Goal: Task Accomplishment & Management: Use online tool/utility

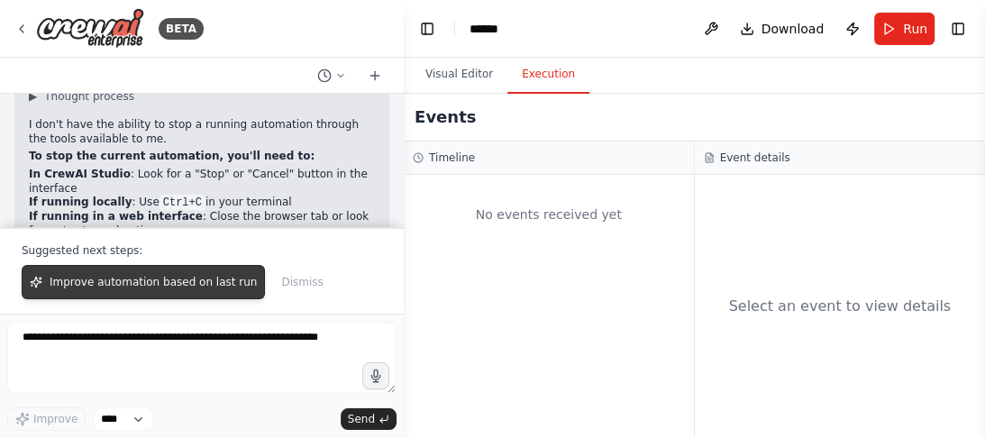
click at [200, 280] on span "Improve automation based on last run" at bounding box center [153, 282] width 207 height 14
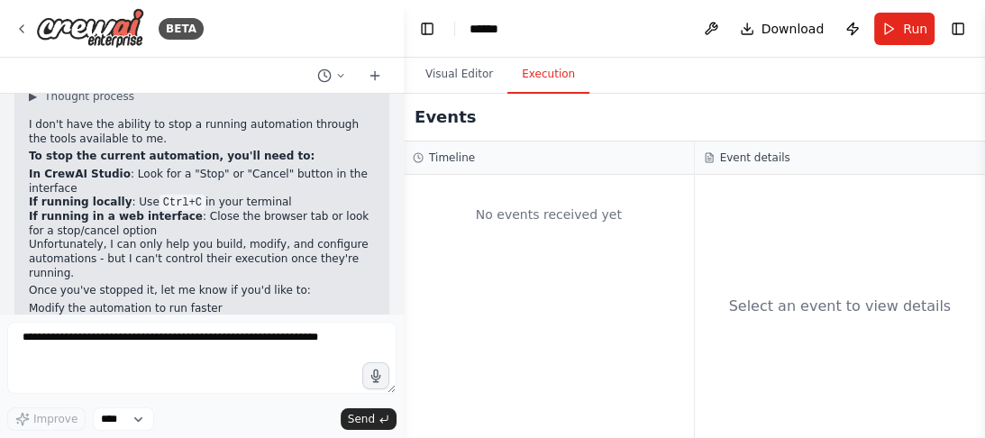
scroll to position [8276, 0]
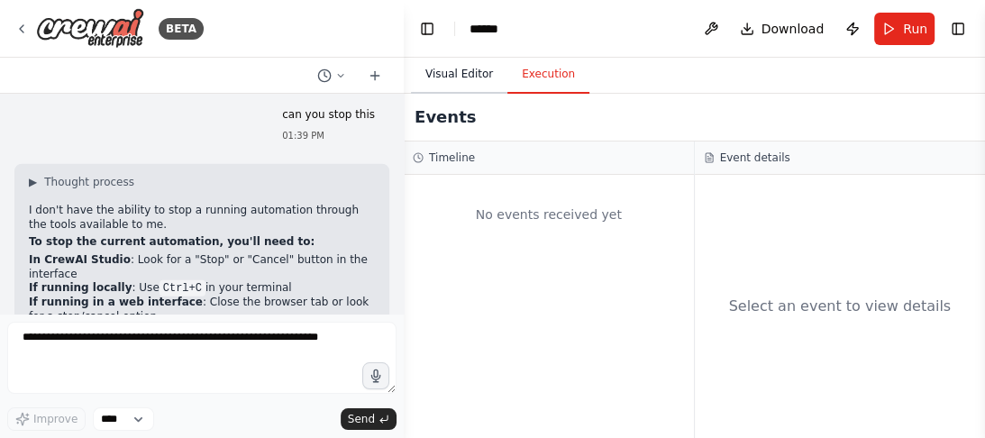
click at [469, 68] on button "Visual Editor" at bounding box center [459, 75] width 96 height 38
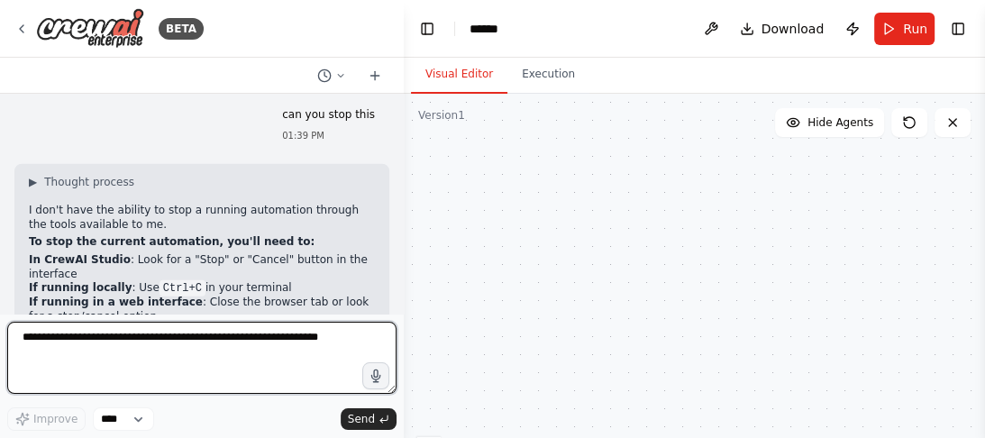
click at [94, 361] on textarea at bounding box center [201, 358] width 389 height 72
type textarea "**********"
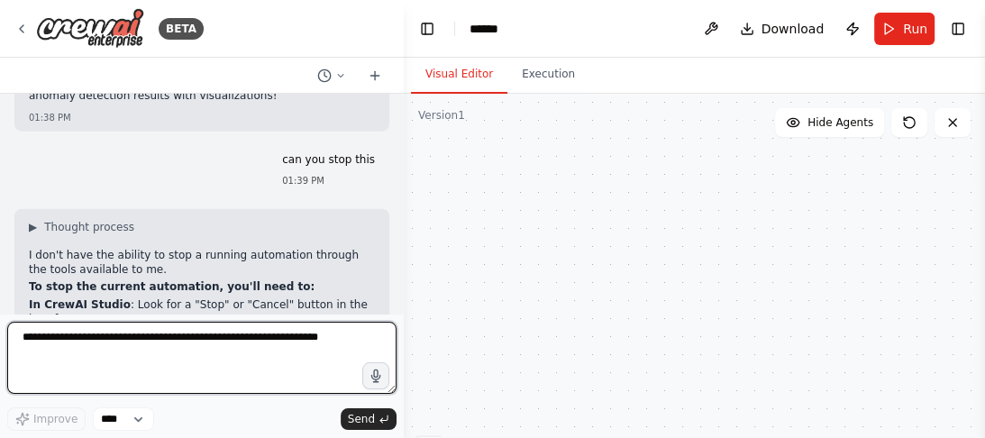
scroll to position [8339, 0]
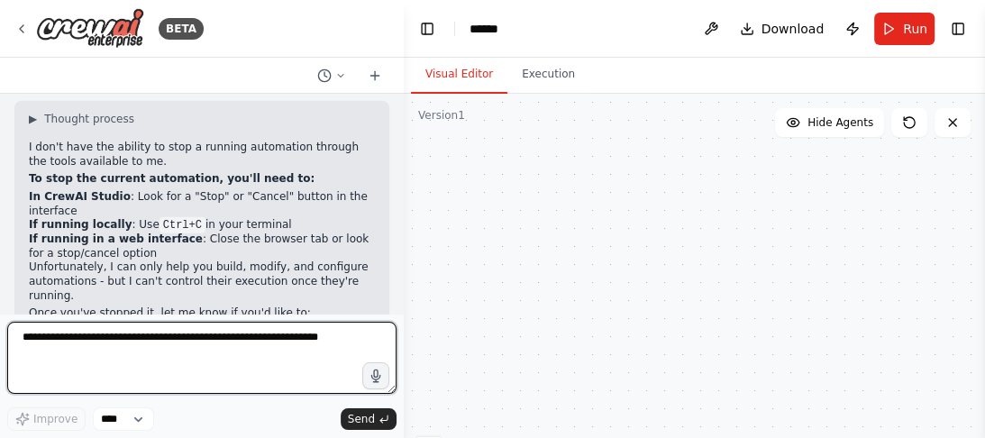
click at [253, 342] on textarea at bounding box center [201, 358] width 389 height 72
type textarea "**********"
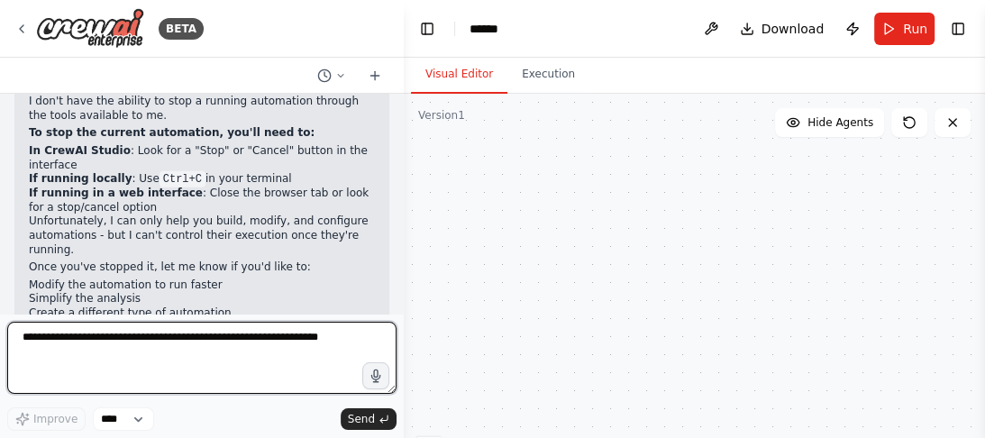
click at [333, 338] on textarea at bounding box center [201, 358] width 389 height 72
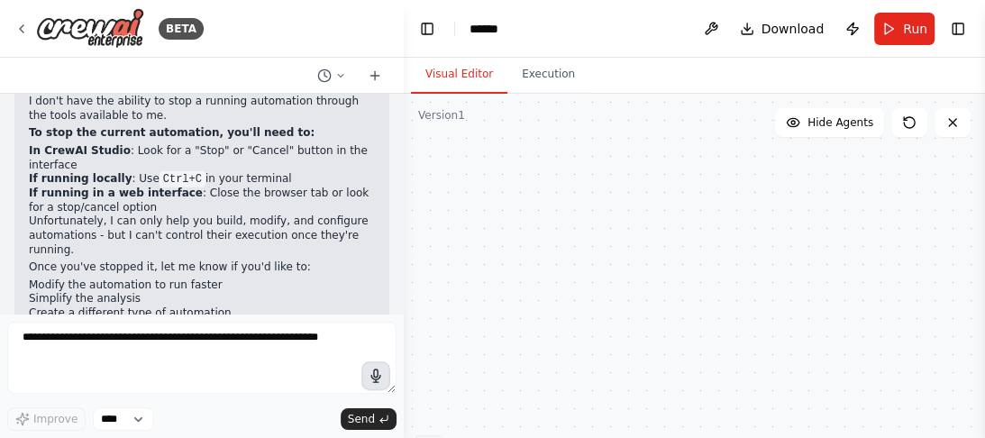
click at [379, 382] on icon "button" at bounding box center [376, 376] width 15 height 15
click at [372, 379] on circle "button" at bounding box center [375, 375] width 13 height 13
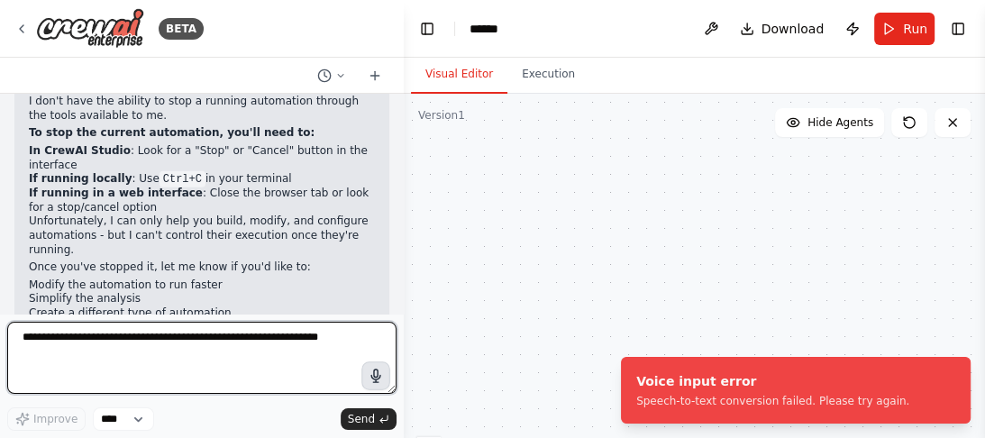
click at [243, 335] on textarea at bounding box center [201, 358] width 389 height 72
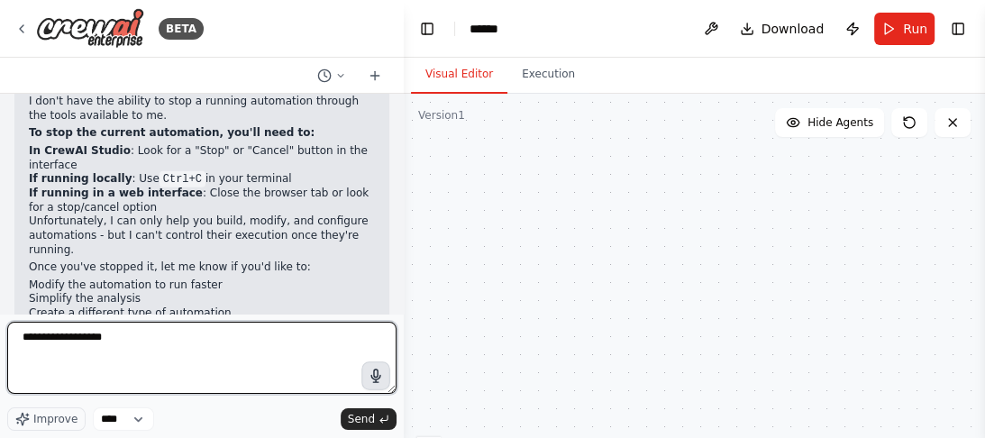
type textarea "**********"
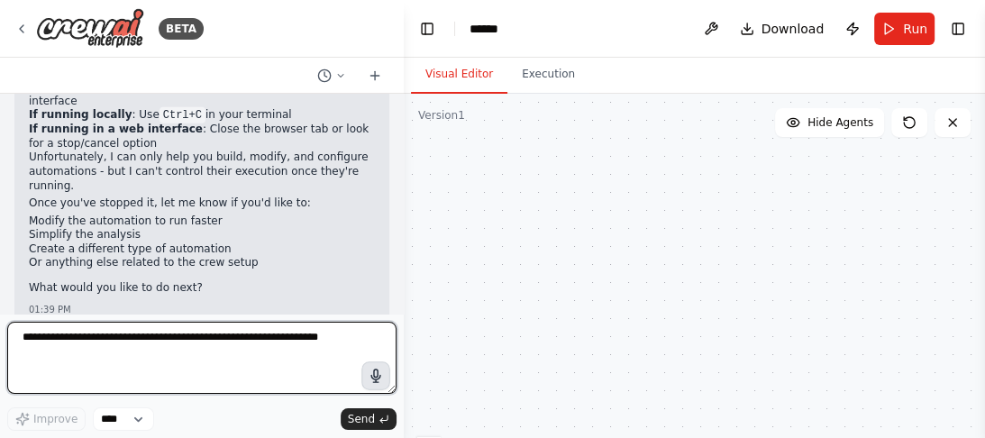
scroll to position [8466, 0]
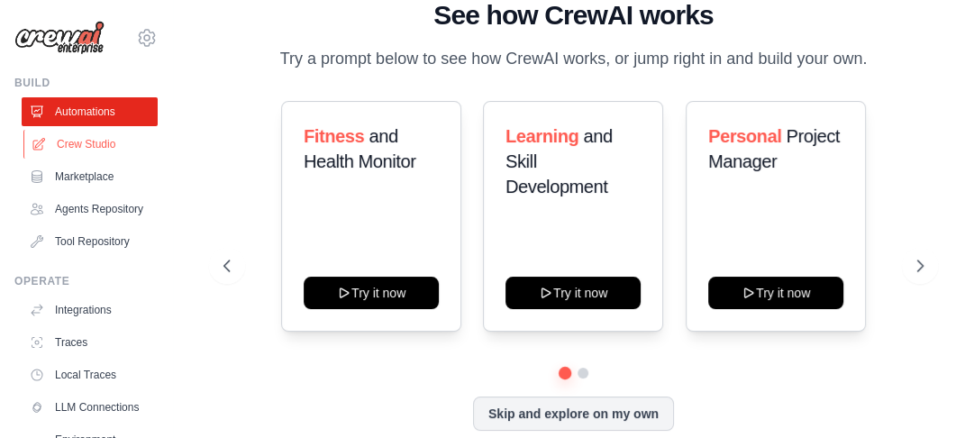
click at [108, 148] on link "Crew Studio" at bounding box center [91, 144] width 136 height 29
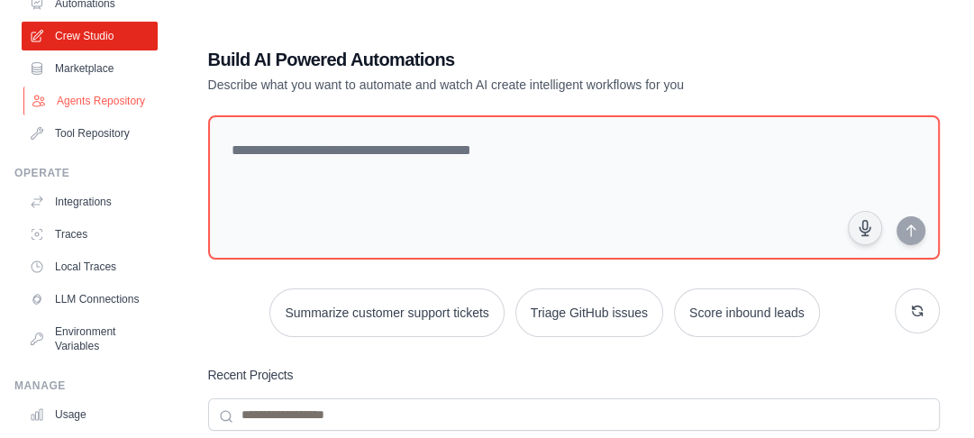
scroll to position [120, 0]
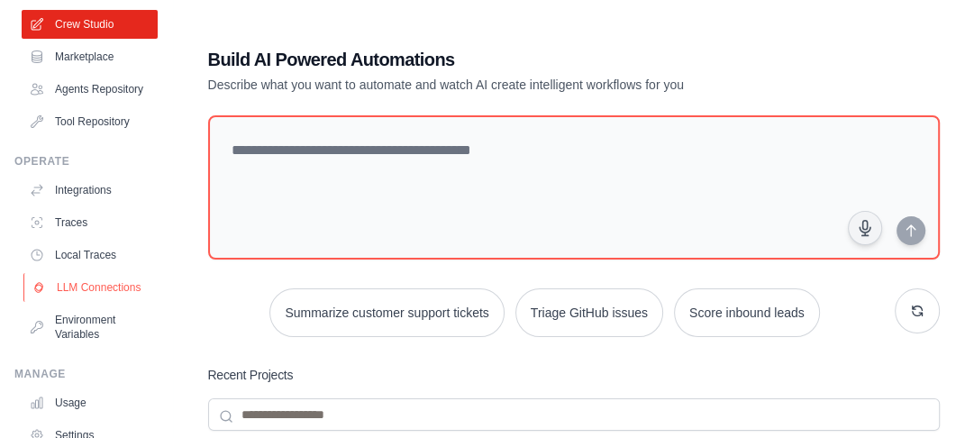
click at [101, 302] on link "LLM Connections" at bounding box center [91, 287] width 136 height 29
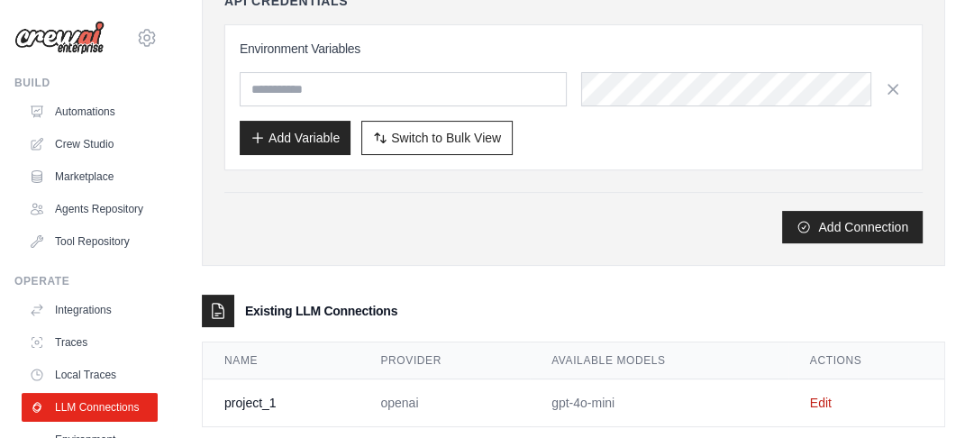
scroll to position [264, 0]
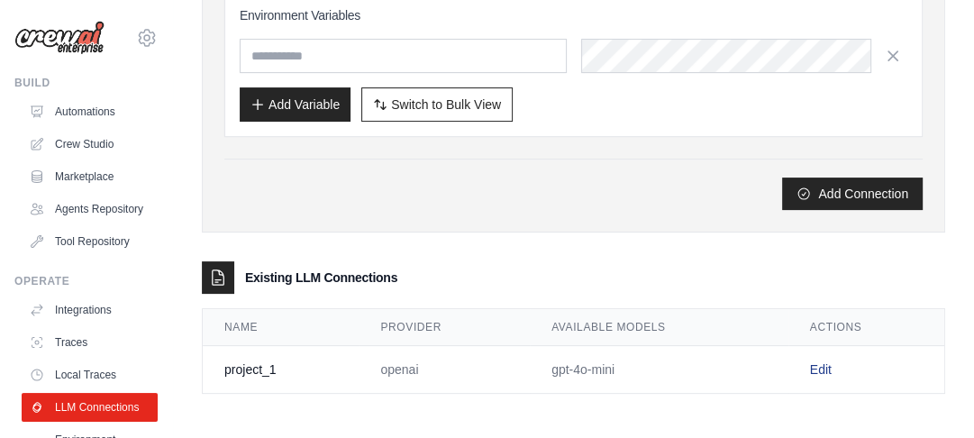
click at [822, 362] on link "Edit" at bounding box center [821, 369] width 22 height 14
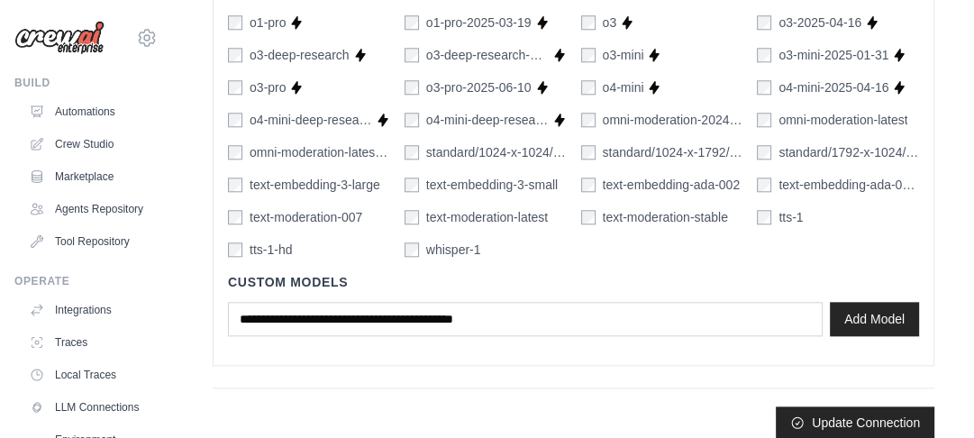
scroll to position [1338, 0]
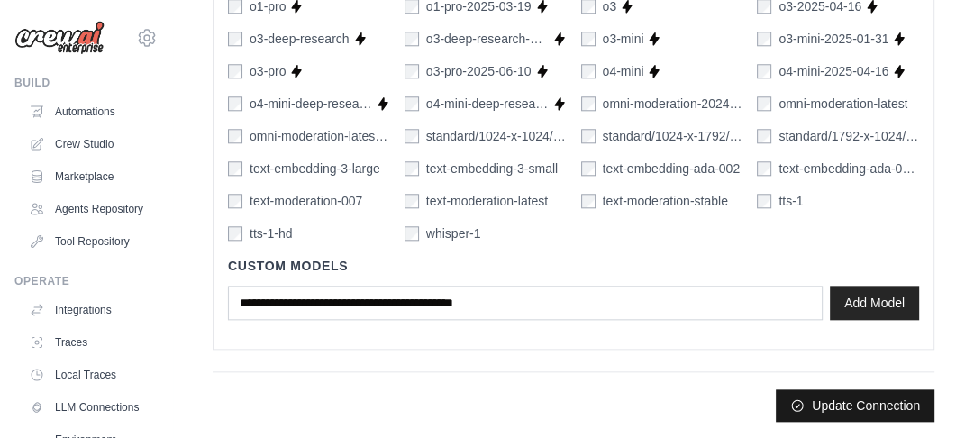
click at [830, 396] on button "Update Connection" at bounding box center [855, 405] width 159 height 32
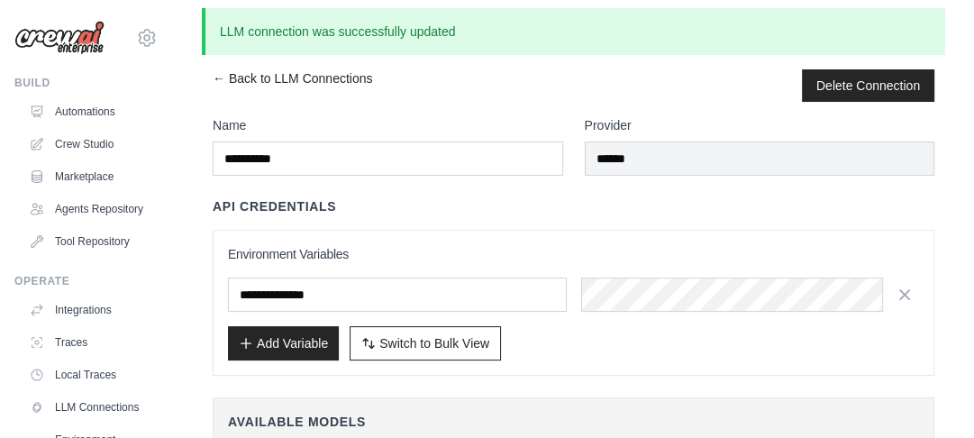
scroll to position [0, 0]
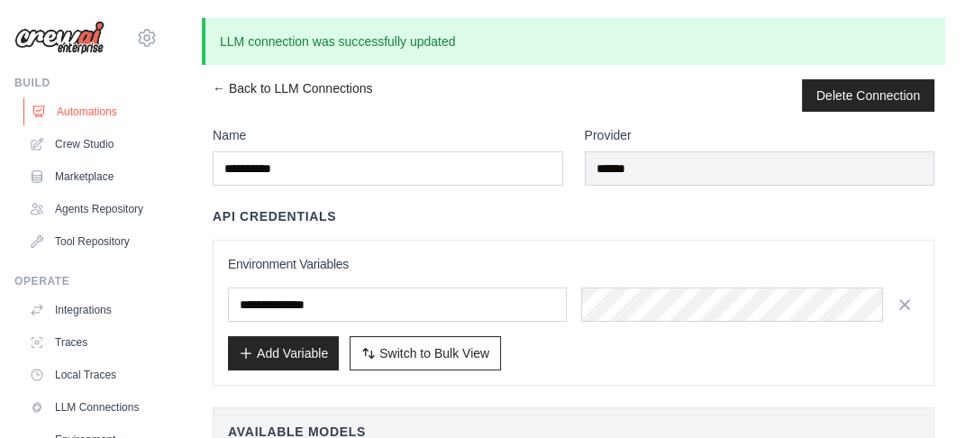
click at [96, 110] on link "Automations" at bounding box center [91, 111] width 136 height 29
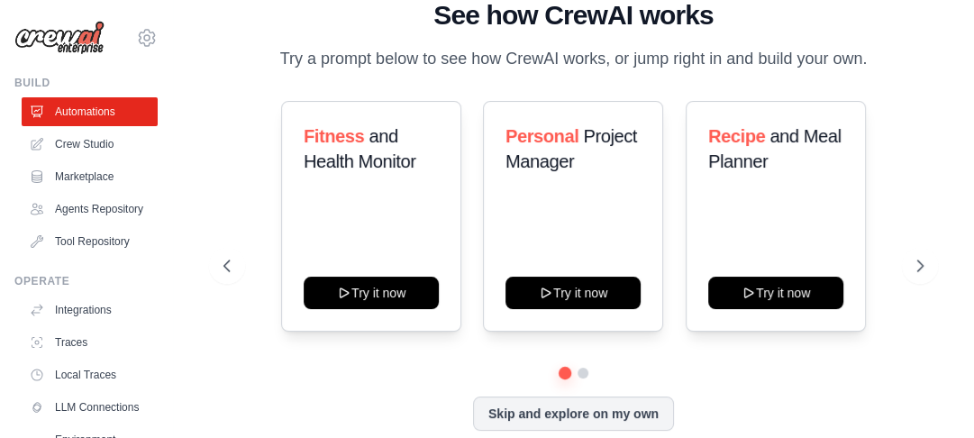
scroll to position [22, 0]
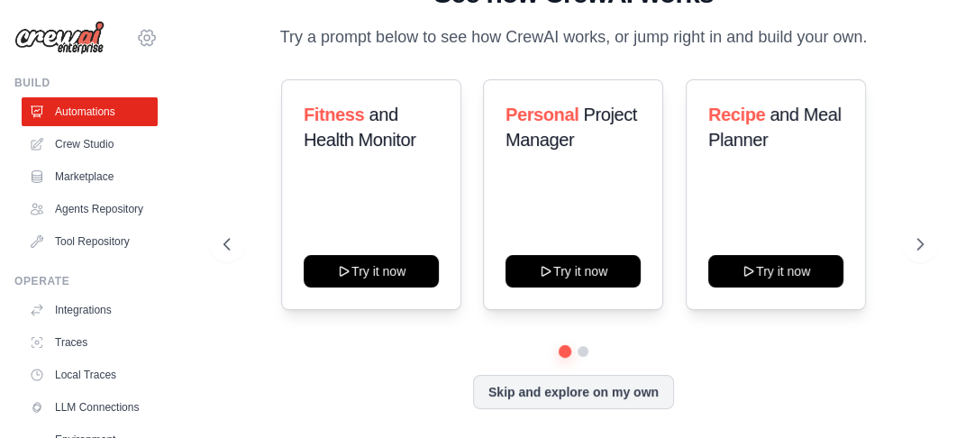
click at [144, 41] on icon at bounding box center [146, 37] width 5 height 5
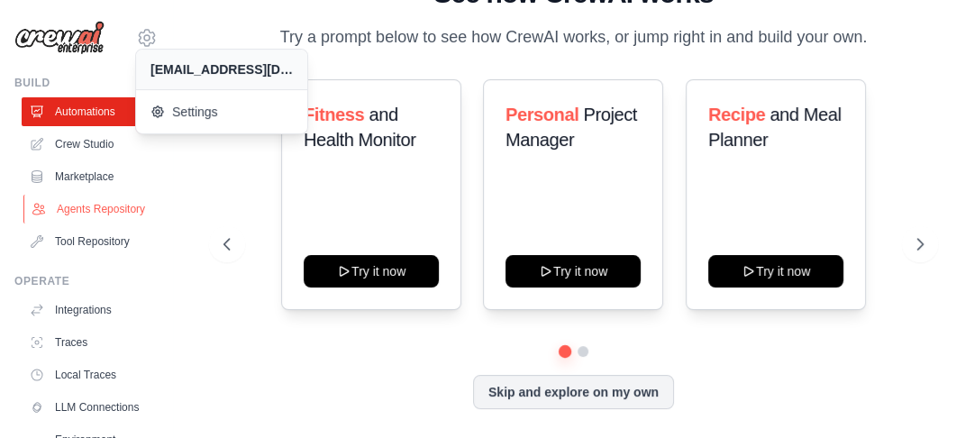
click at [116, 218] on link "Agents Repository" at bounding box center [91, 209] width 136 height 29
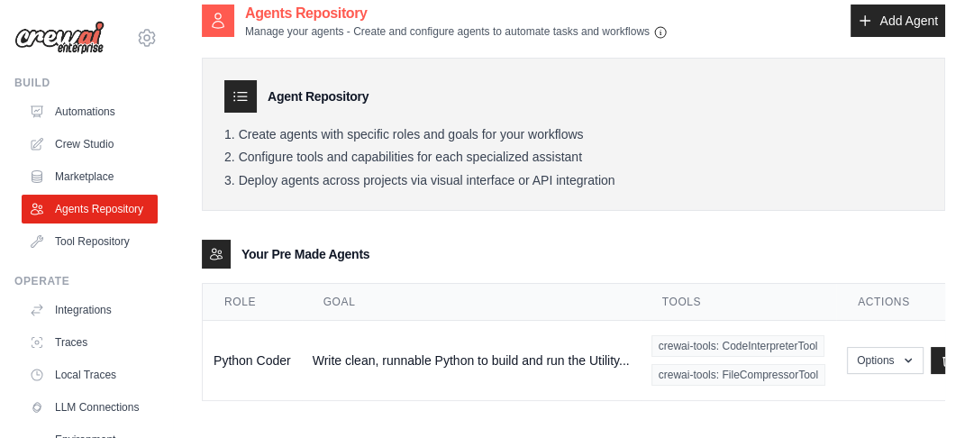
scroll to position [36, 0]
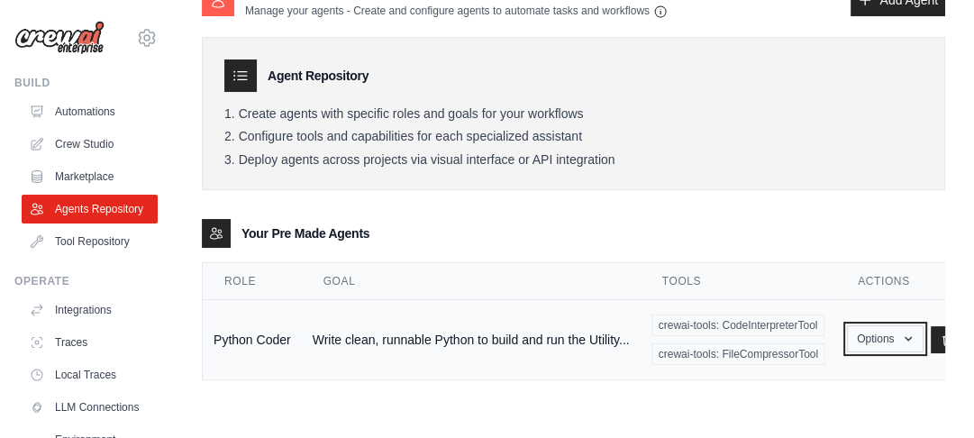
click at [878, 347] on button "Options" at bounding box center [885, 338] width 77 height 27
click at [842, 380] on link "Show" at bounding box center [859, 380] width 130 height 32
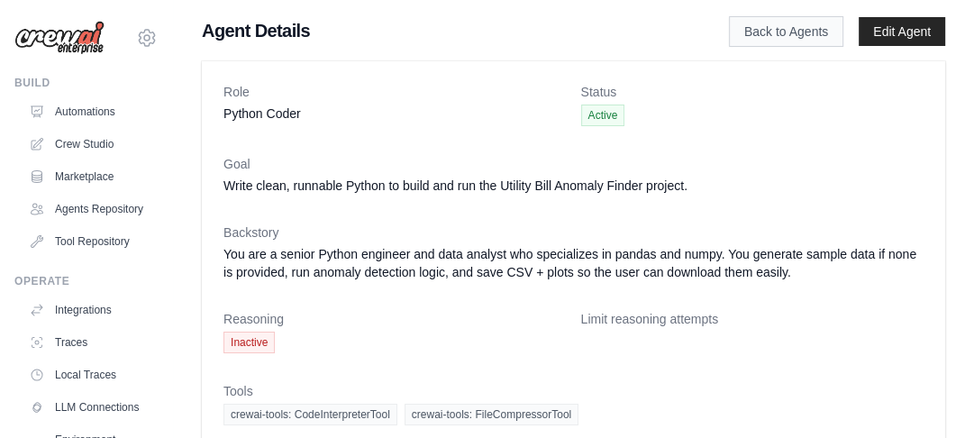
click at [788, 29] on link "Back to Agents" at bounding box center [786, 31] width 114 height 31
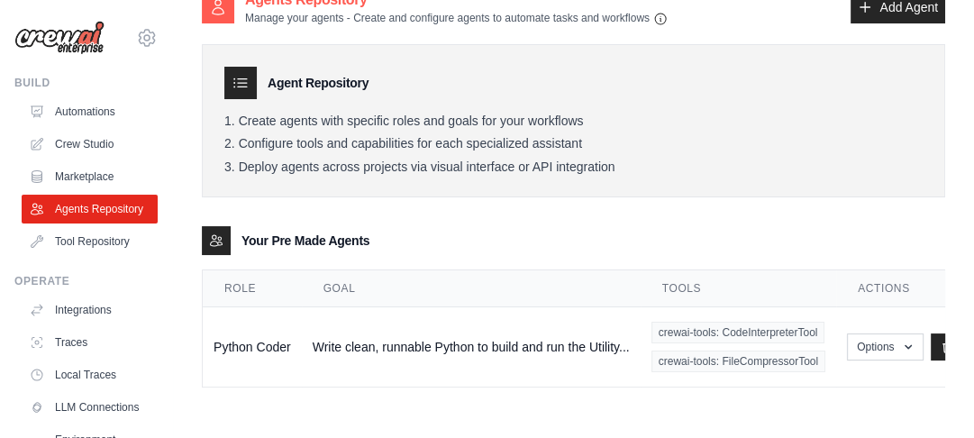
scroll to position [36, 0]
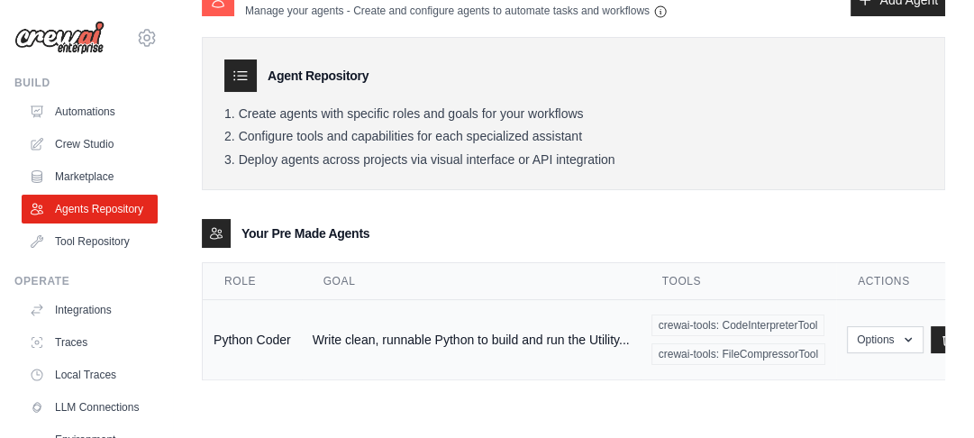
click at [333, 351] on td "Write clean, runnable Python to build and run the Utility..." at bounding box center [471, 340] width 339 height 80
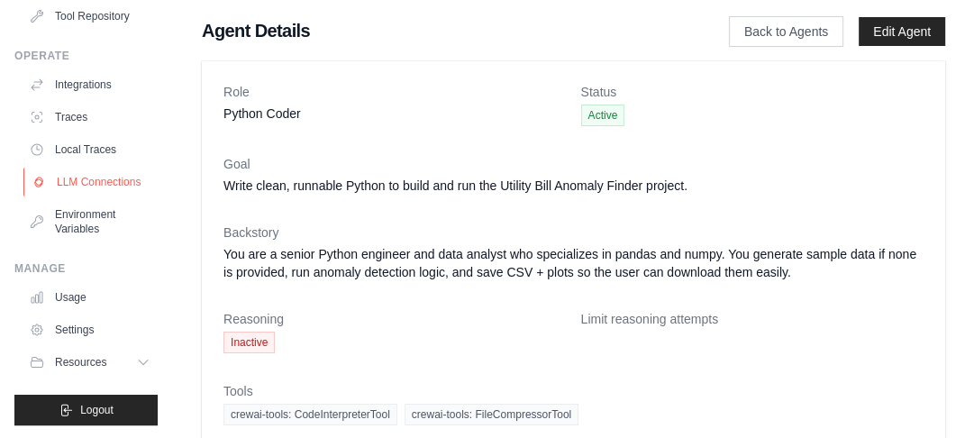
scroll to position [228, 0]
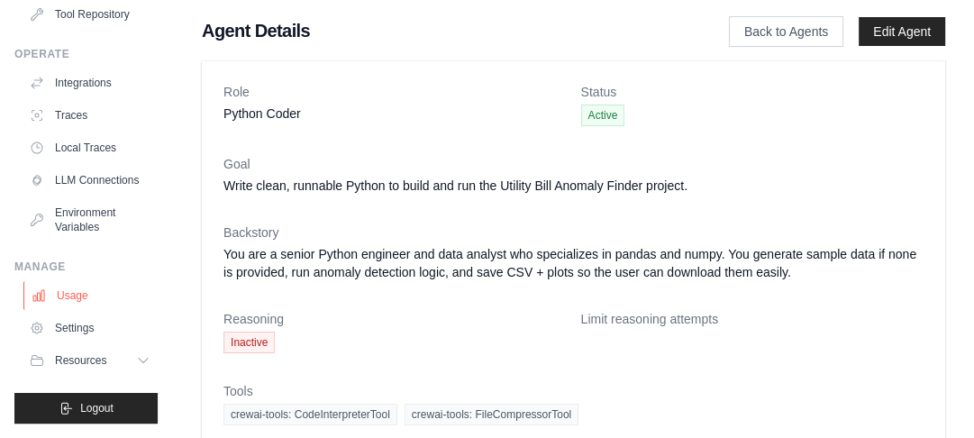
click at [72, 310] on link "Usage" at bounding box center [91, 295] width 136 height 29
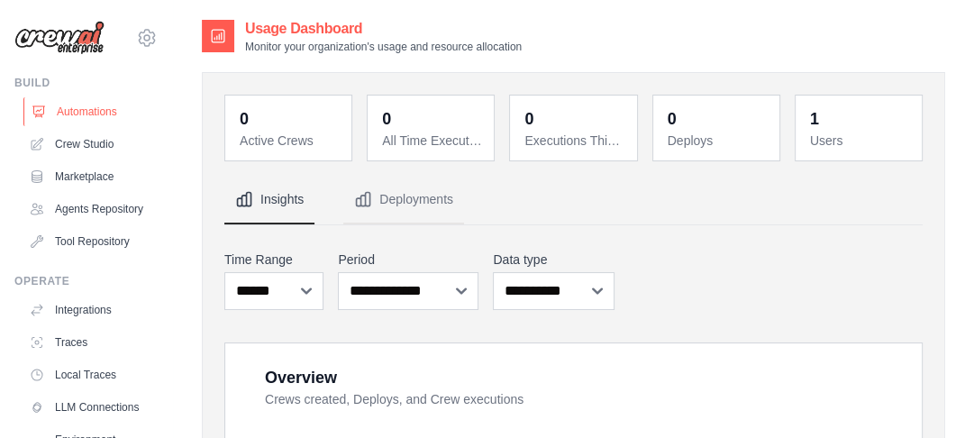
click at [85, 107] on link "Automations" at bounding box center [91, 111] width 136 height 29
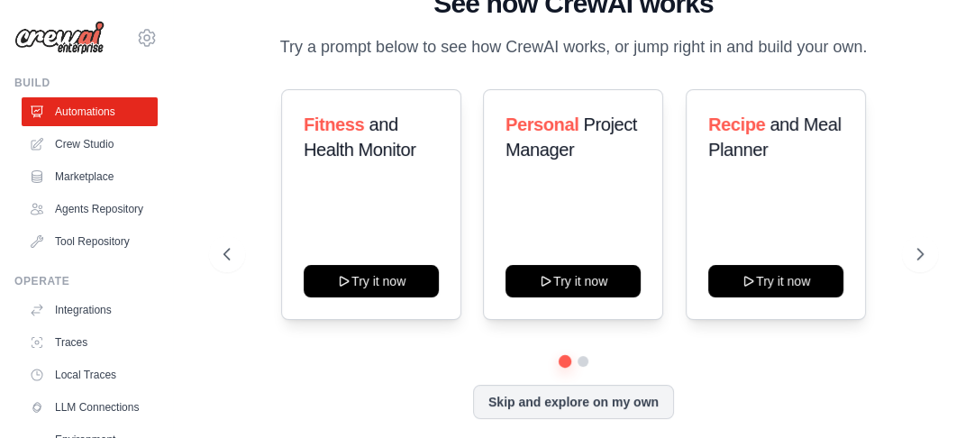
scroll to position [9, 0]
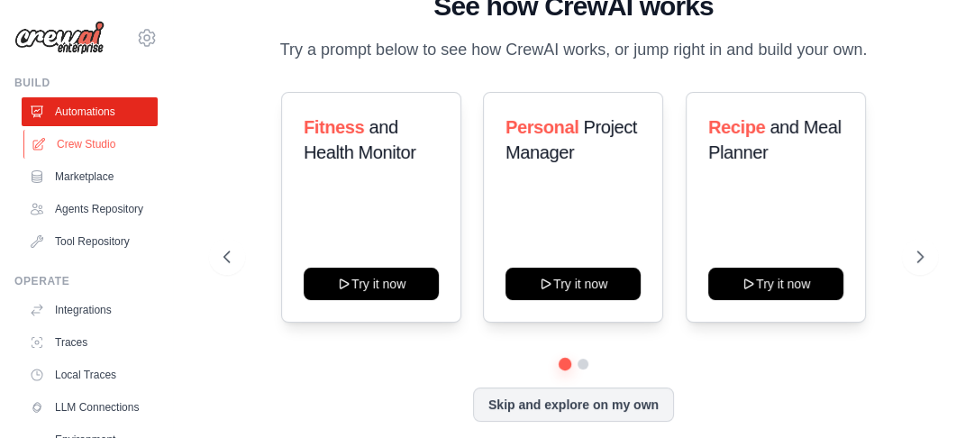
click at [95, 132] on link "Crew Studio" at bounding box center [91, 144] width 136 height 29
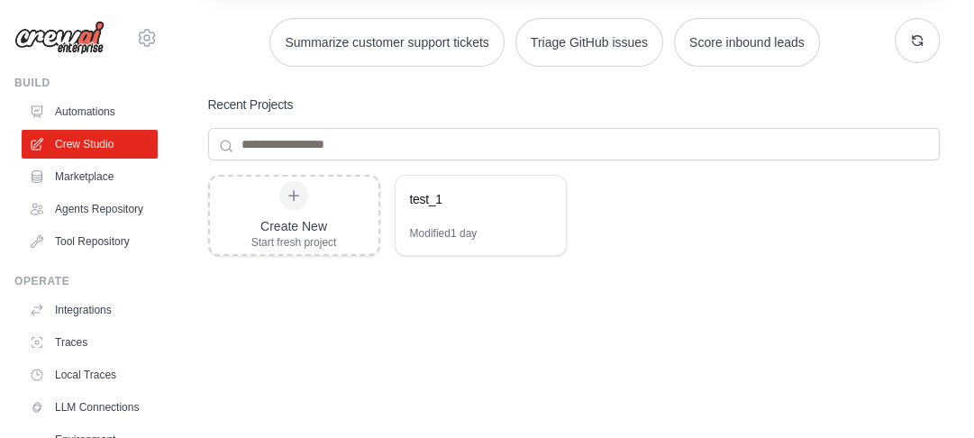
scroll to position [276, 0]
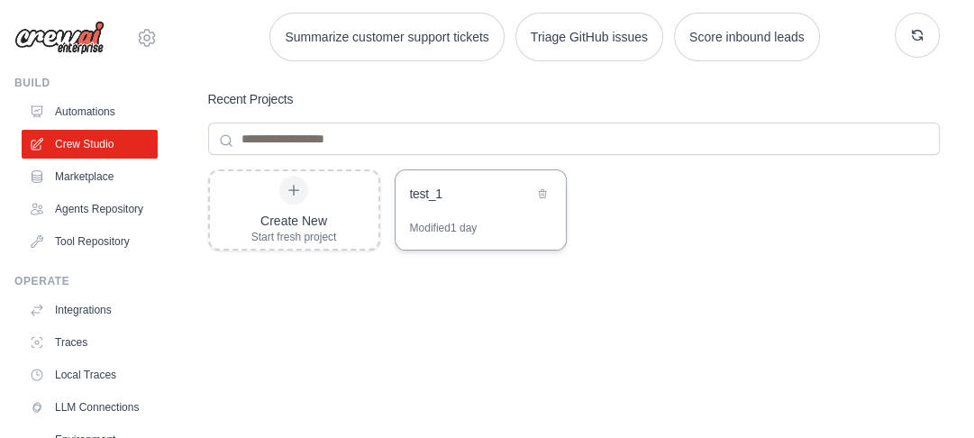
click at [435, 198] on div "test_1" at bounding box center [471, 194] width 123 height 18
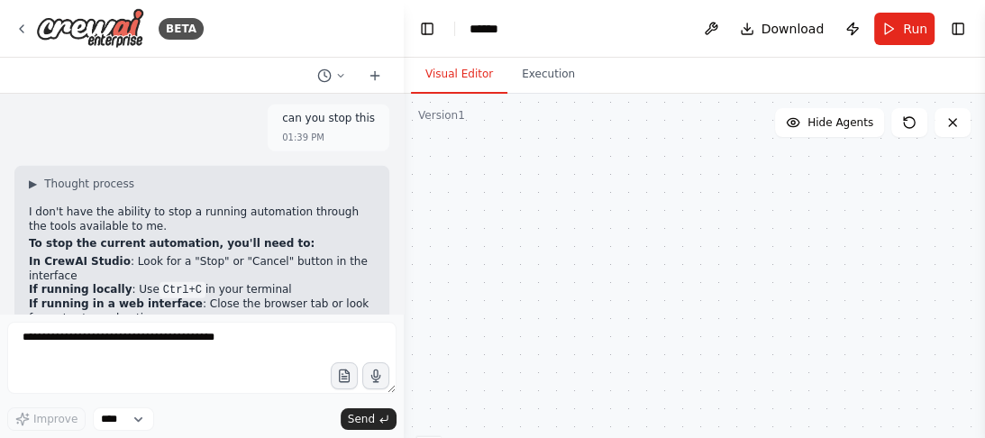
scroll to position [8189, 0]
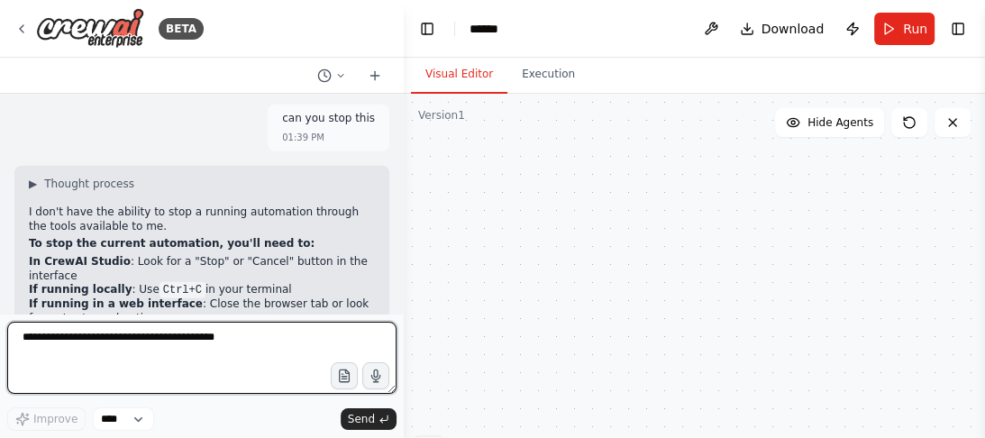
click at [160, 332] on textarea at bounding box center [201, 358] width 389 height 72
type textarea "**********"
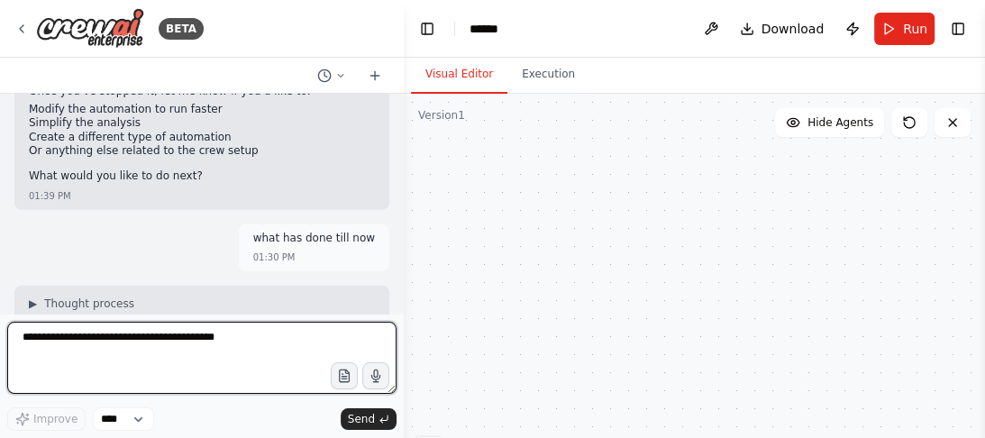
scroll to position [8464, 0]
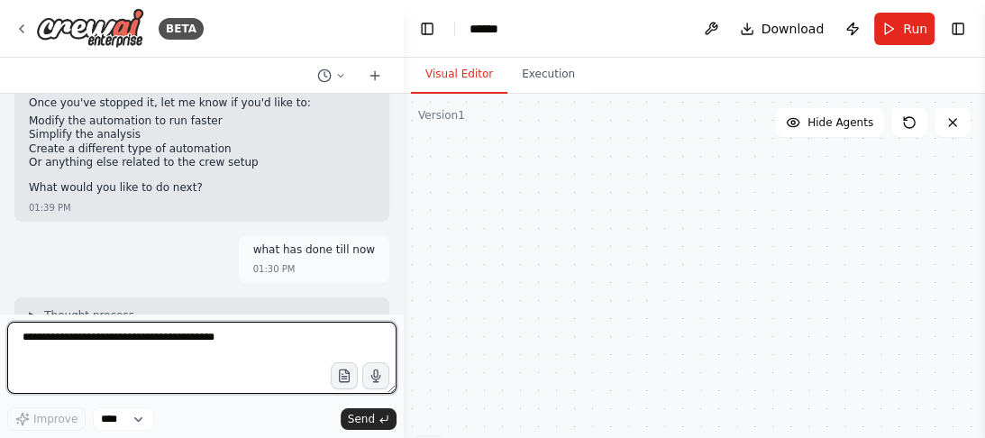
click at [157, 336] on textarea at bounding box center [201, 358] width 389 height 72
type textarea "*"
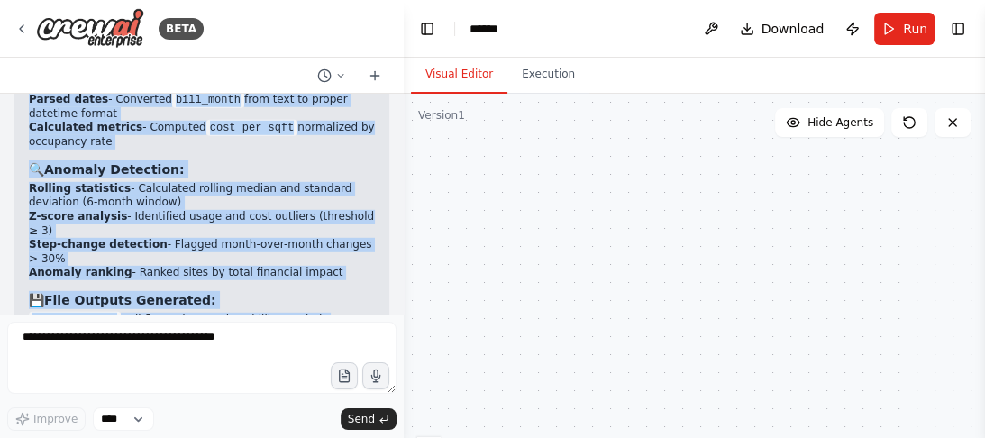
scroll to position [8849, 0]
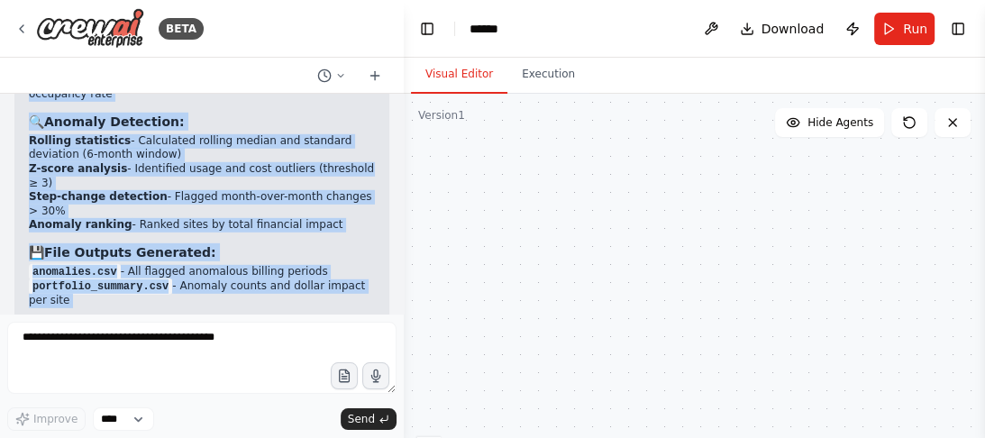
drag, startPoint x: 29, startPoint y: 146, endPoint x: 87, endPoint y: 297, distance: 162.0
click at [87, 297] on div "▶ Thought process Based on the automation output, here's what was completed: ✅ …" at bounding box center [201, 219] width 375 height 612
copy div "Lorem ip dol sitametcon adipis, elit's doei tem incididun: ✅ Utla etd Magnaaliq…"
